Goal: Check status: Check status

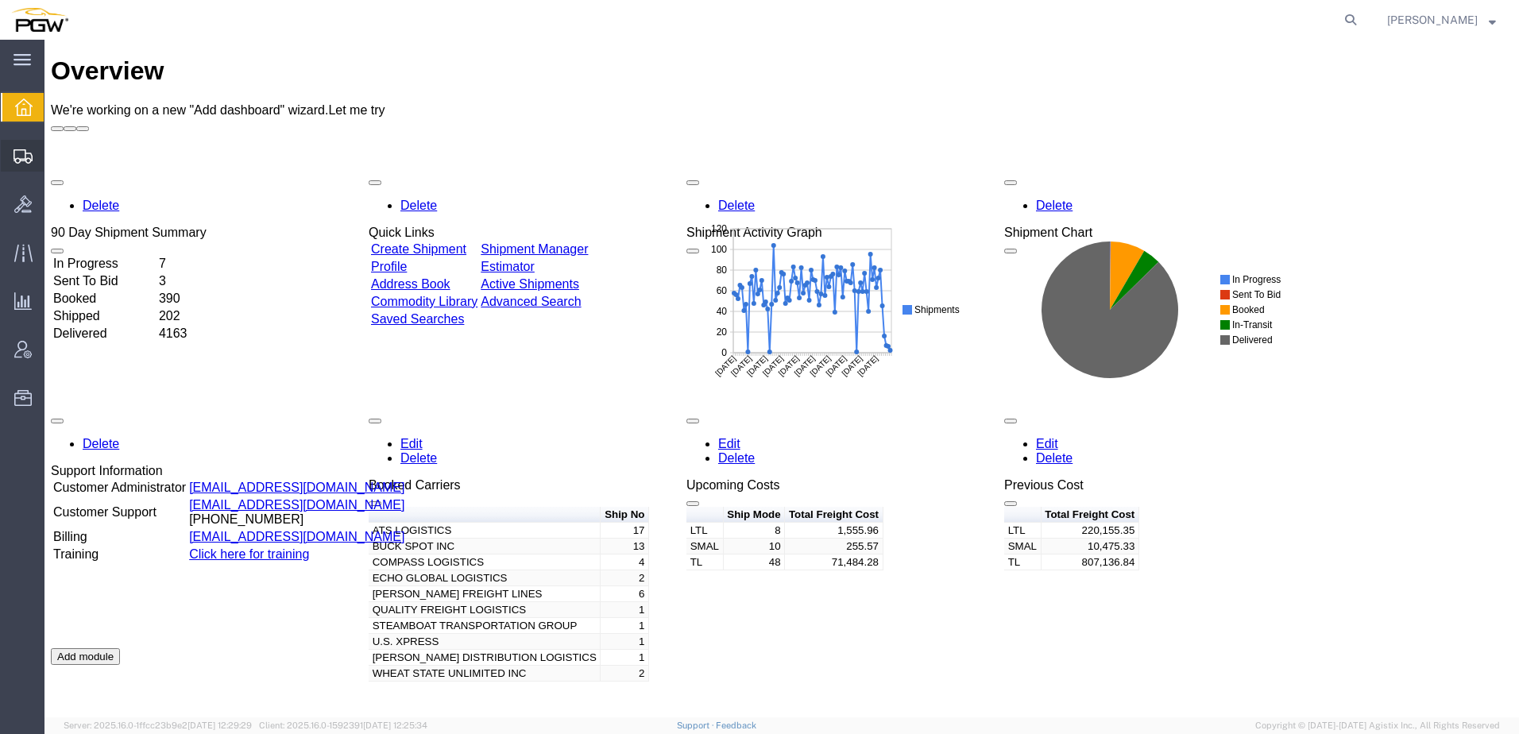
click at [0, 0] on span "Shipment Manager" at bounding box center [0, 0] width 0 height 0
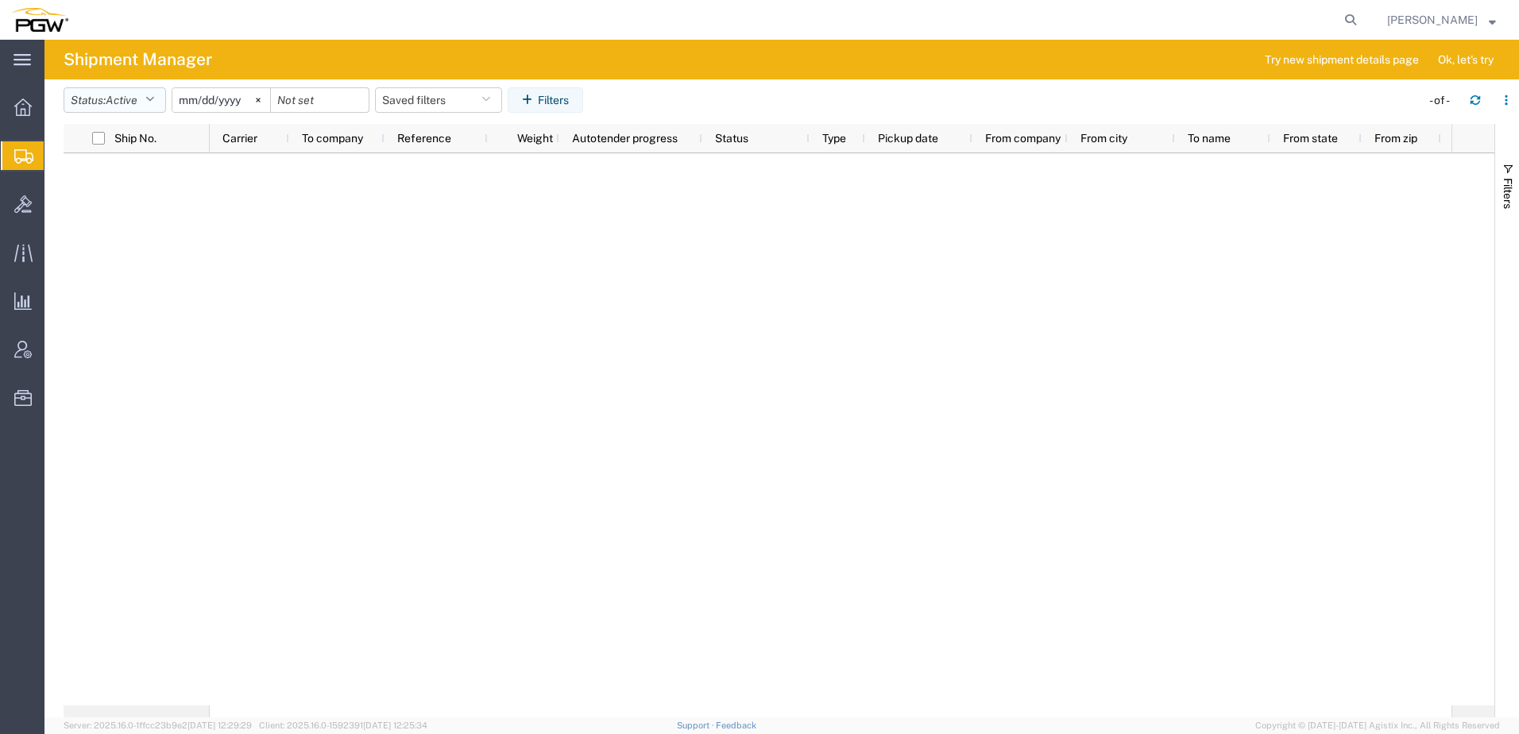
click at [106, 102] on button "Status: Active" at bounding box center [115, 99] width 102 height 25
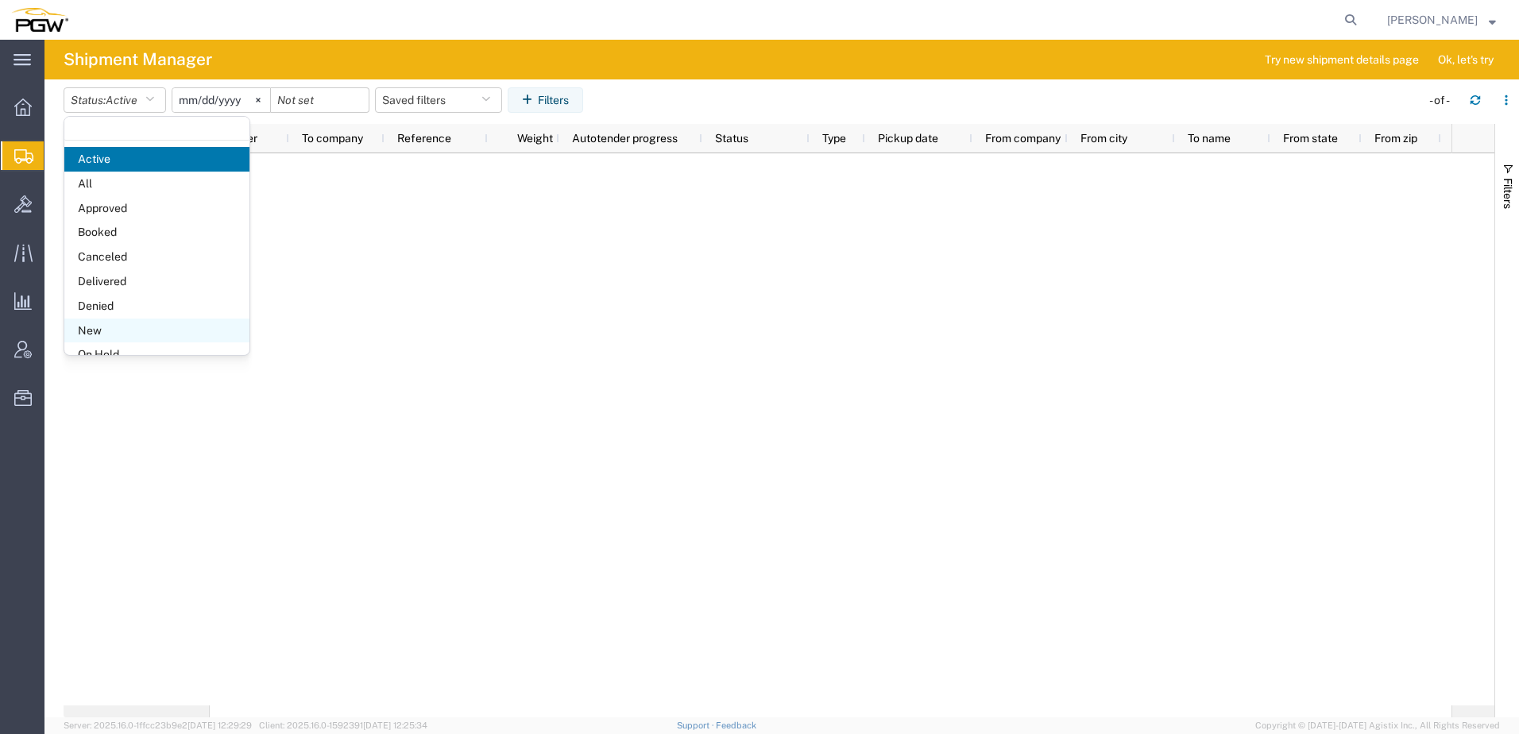
click at [98, 332] on span "New" at bounding box center [156, 330] width 185 height 25
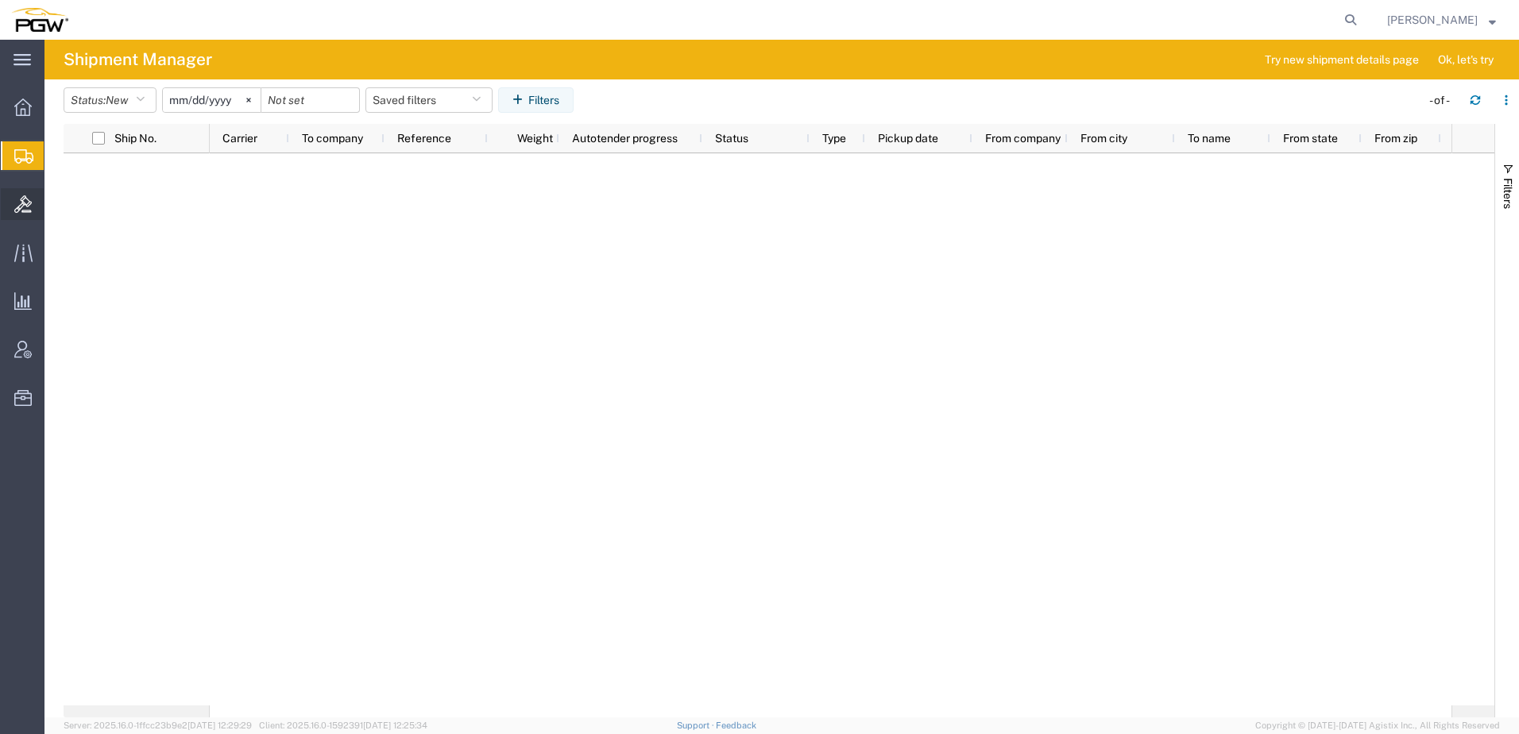
click at [25, 212] on icon at bounding box center [22, 203] width 17 height 17
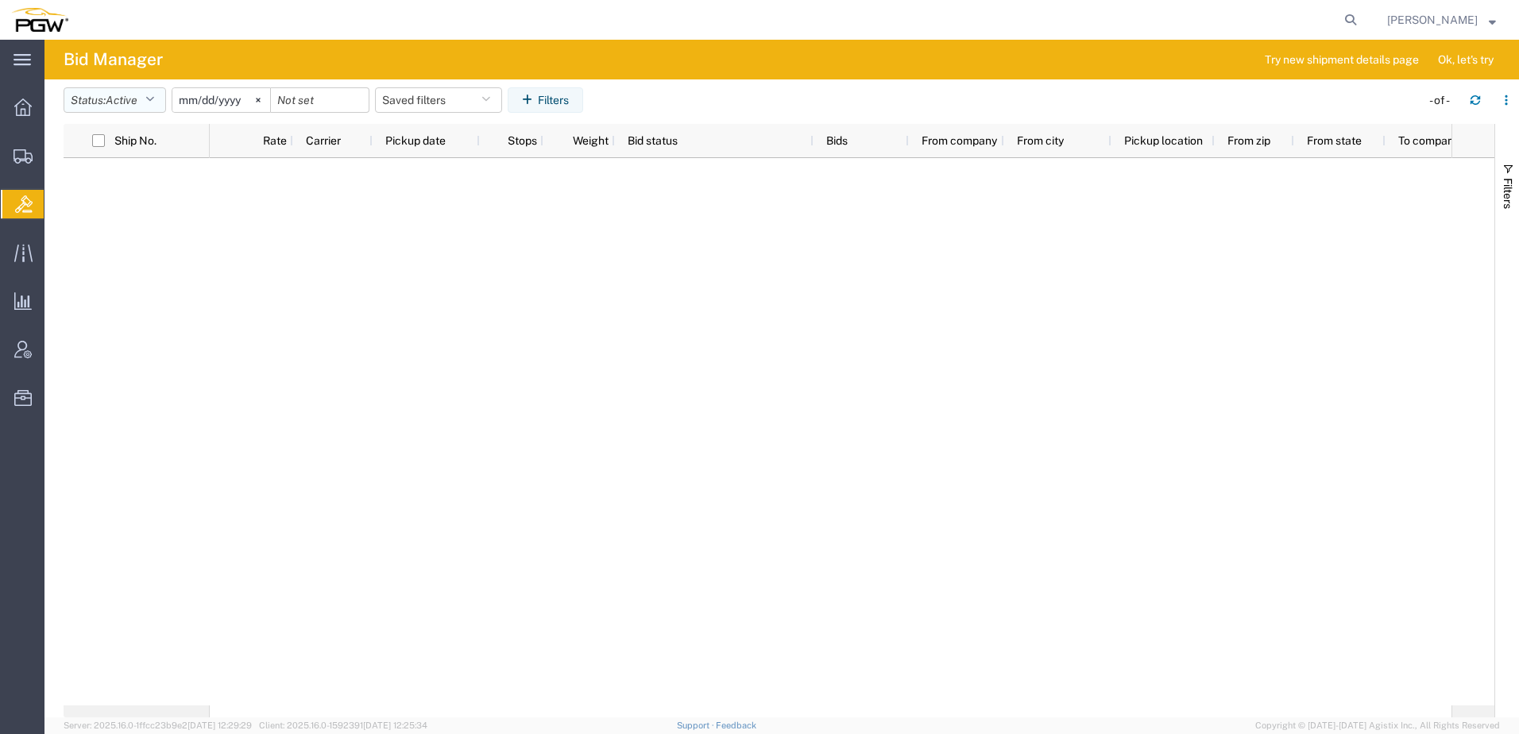
click at [118, 99] on span "Active" at bounding box center [122, 100] width 32 height 13
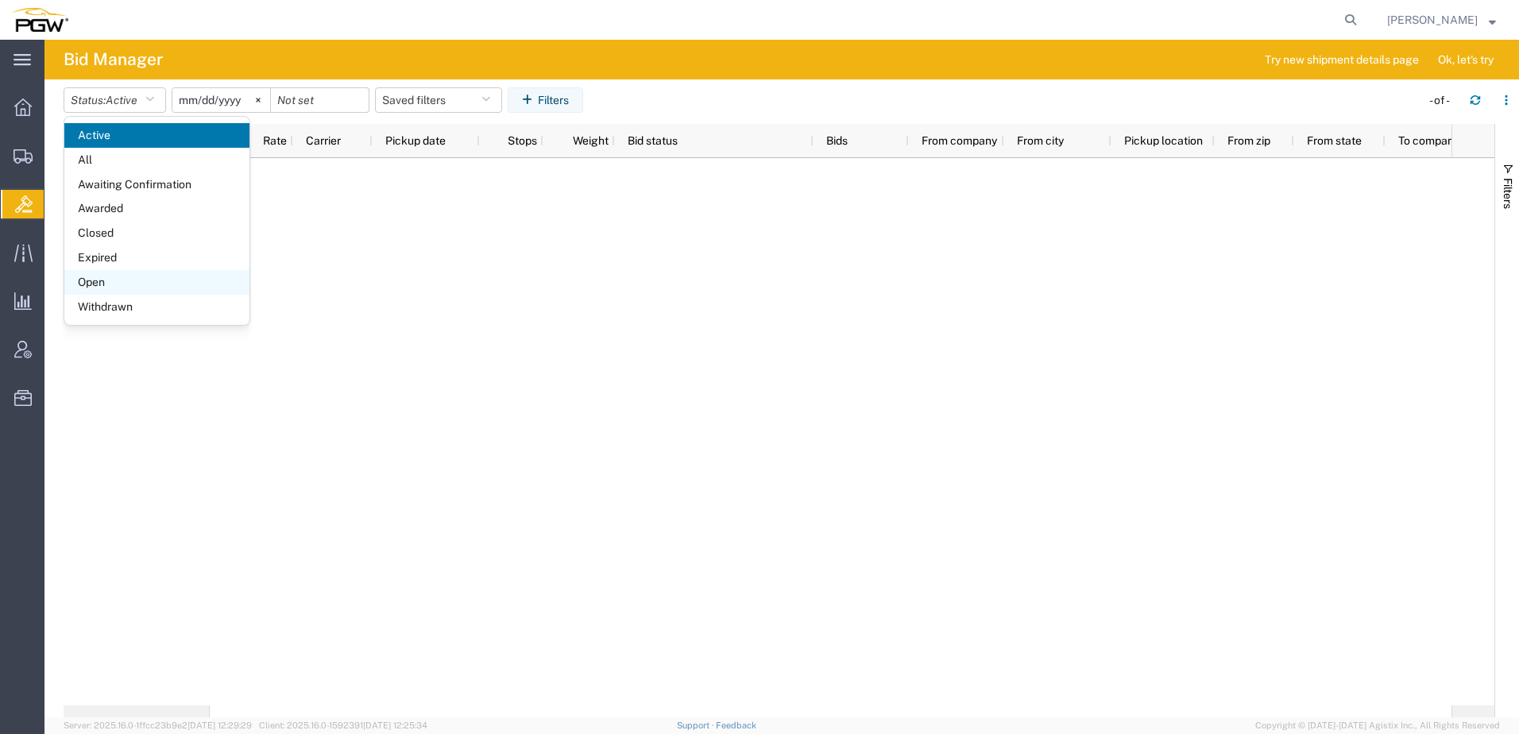
click at [106, 284] on span "Open" at bounding box center [156, 282] width 185 height 25
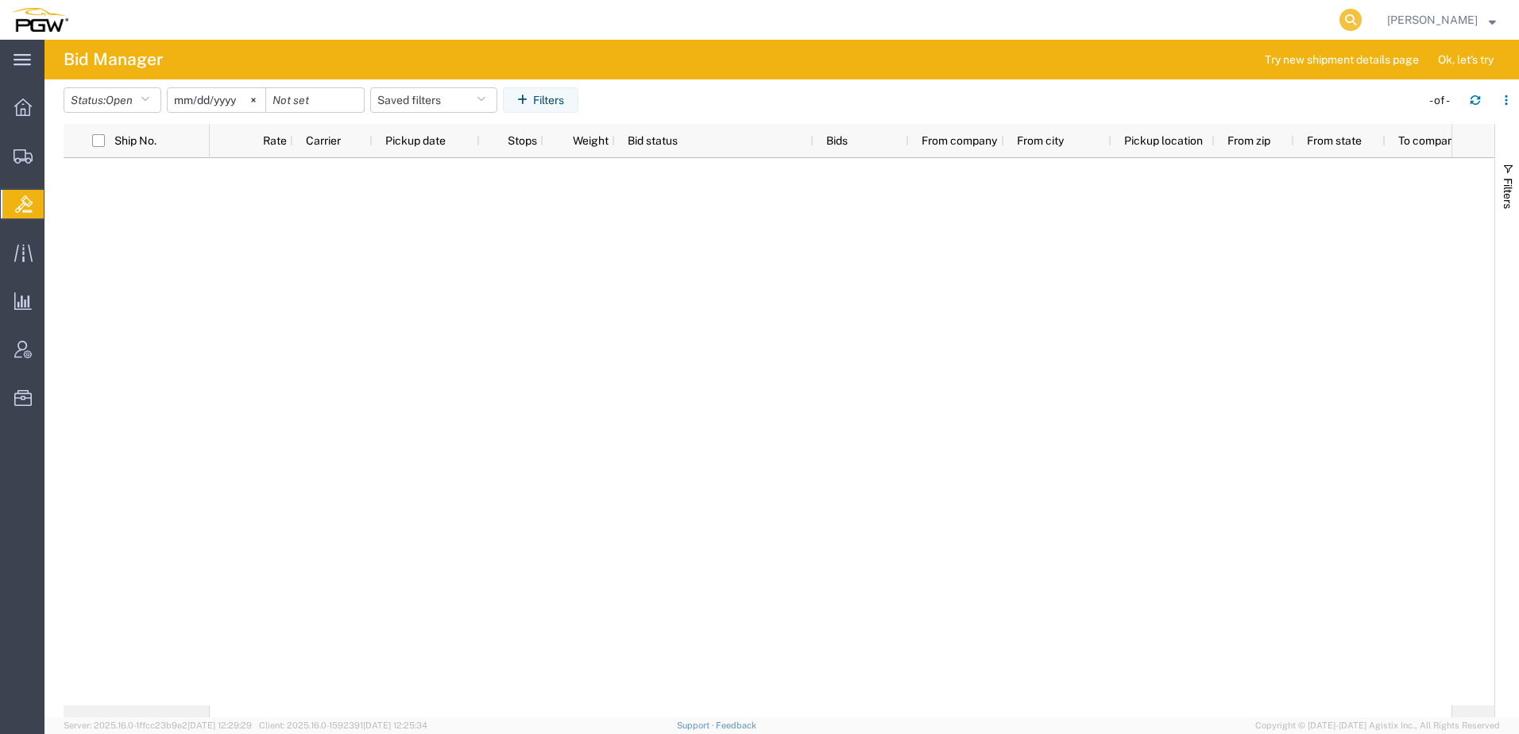
click at [1361, 10] on icon at bounding box center [1350, 20] width 22 height 22
click at [1115, 29] on input "search" at bounding box center [1097, 20] width 483 height 38
paste input "56482939"
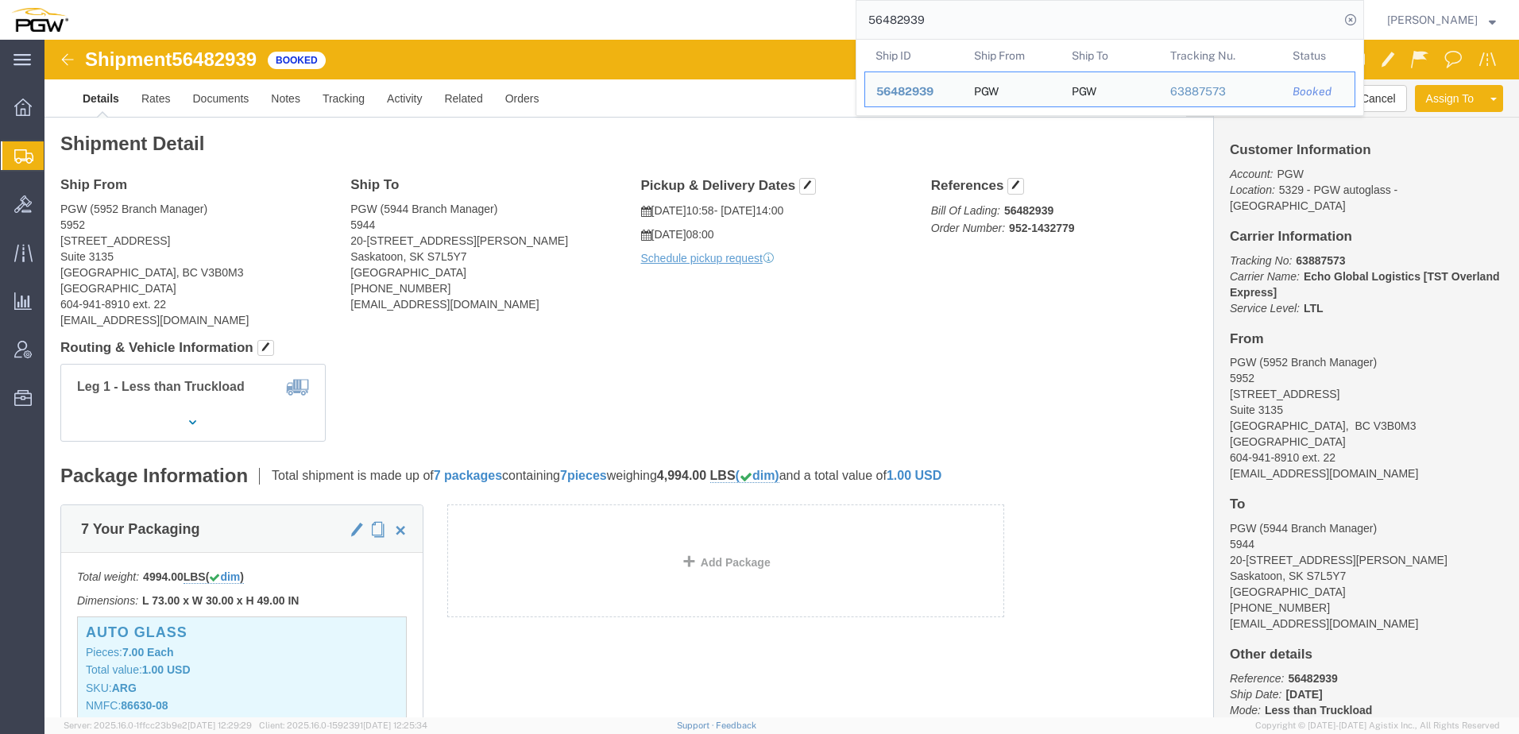
drag, startPoint x: 1050, startPoint y: 29, endPoint x: 130, endPoint y: -39, distance: 922.3
click at [130, 0] on html "main_menu Created with Sketch. Collapse Menu Overview Shipments Shipment Manage…" at bounding box center [759, 367] width 1519 height 734
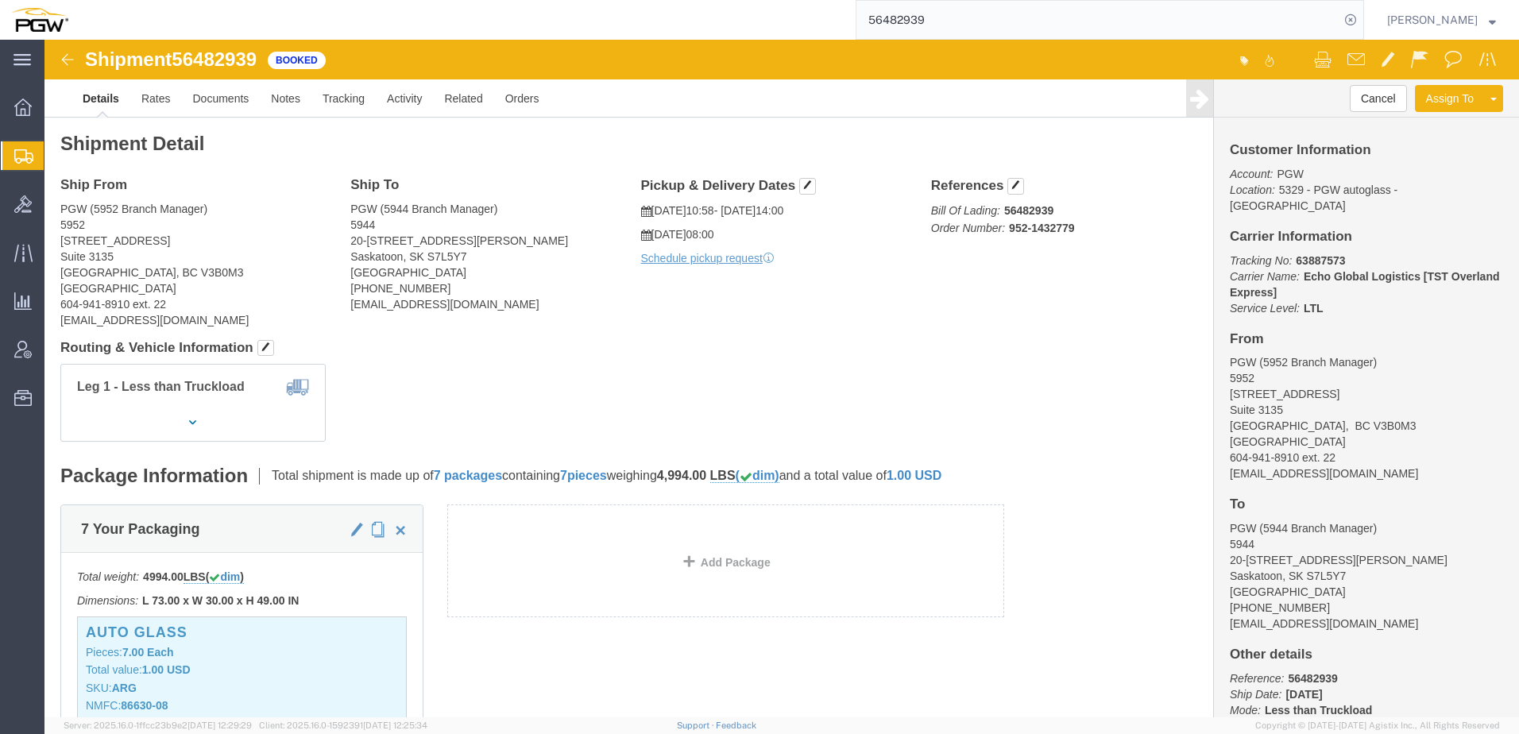
paste input "10"
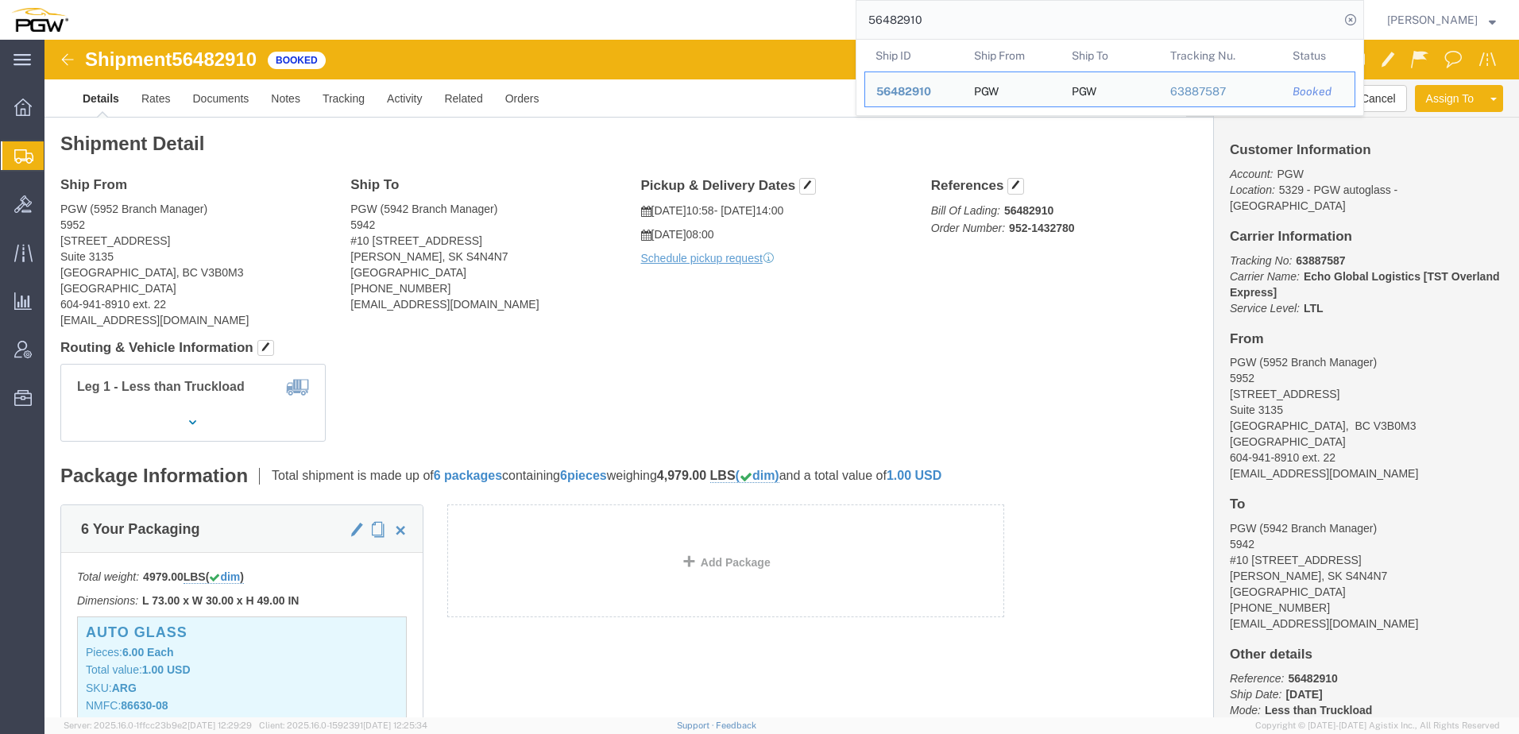
drag, startPoint x: 1030, startPoint y: 20, endPoint x: 6, endPoint y: 20, distance: 1023.8
click at [52, 11] on nav "56482910 Ship ID Ship From Ship To Tracking Nu. Status Ship ID 56482910 Ship Fr…" at bounding box center [764, 20] width 1507 height 40
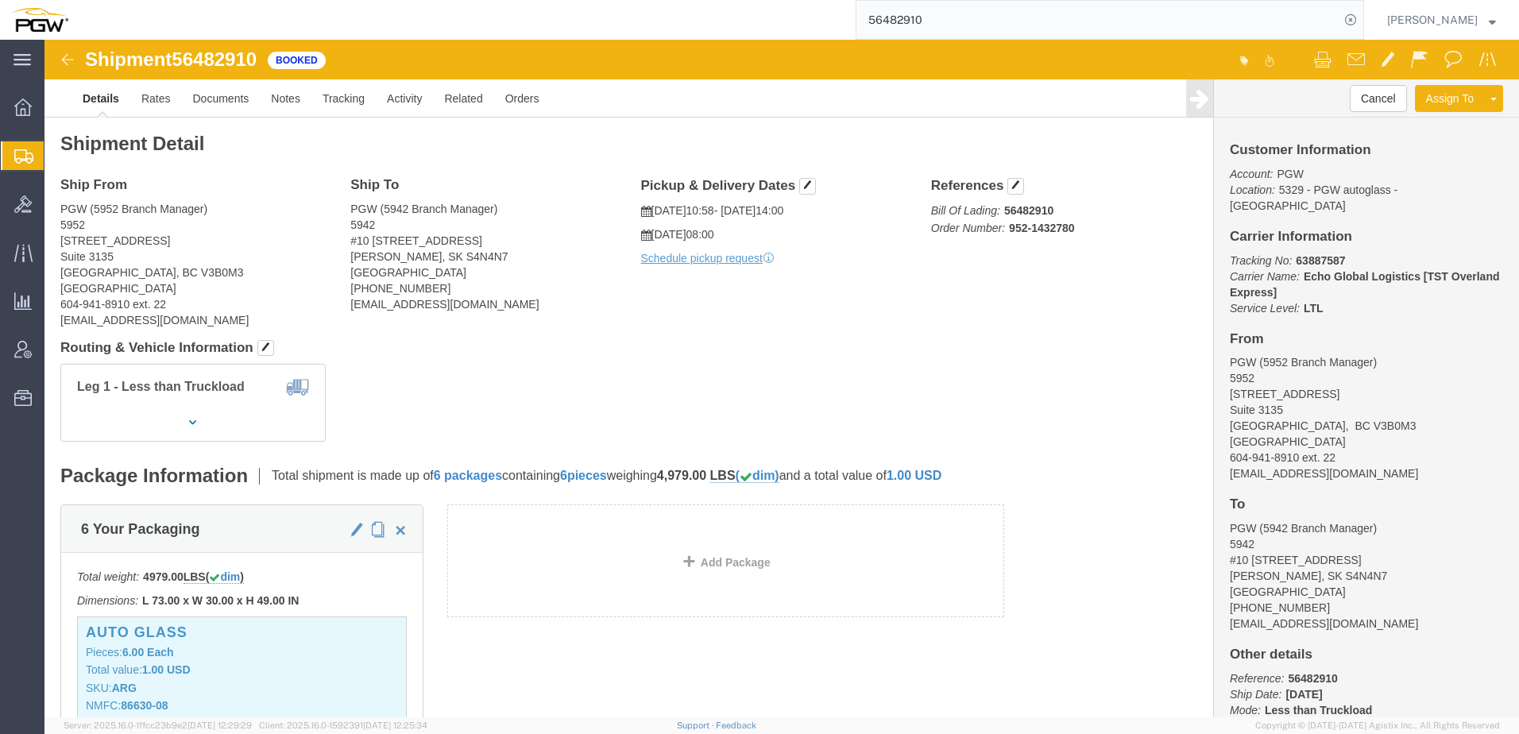
paste input "375593"
type input "56375593"
